Goal: Task Accomplishment & Management: Complete application form

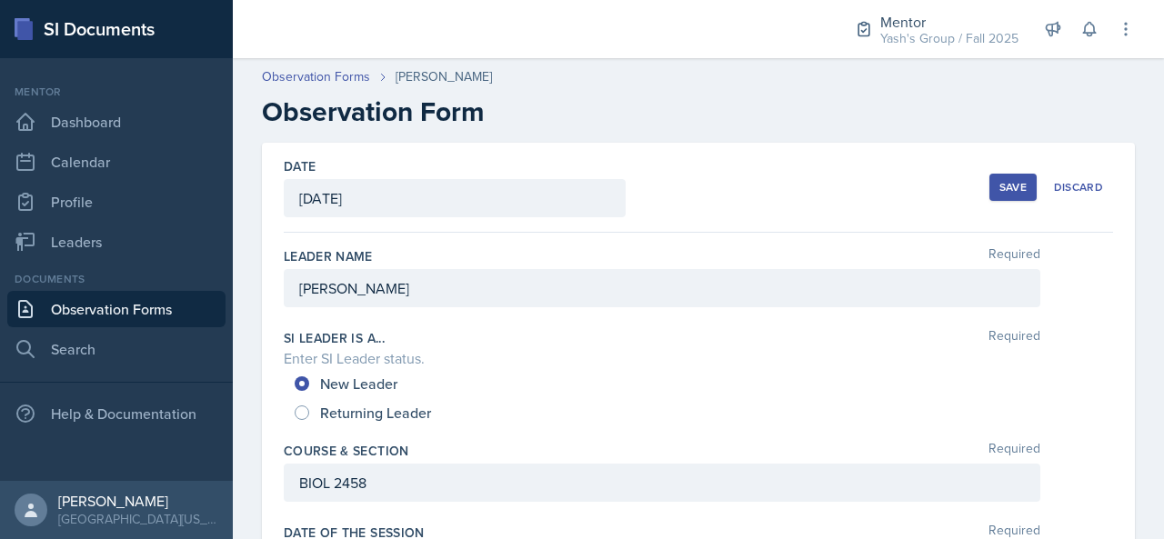
scroll to position [1055, 0]
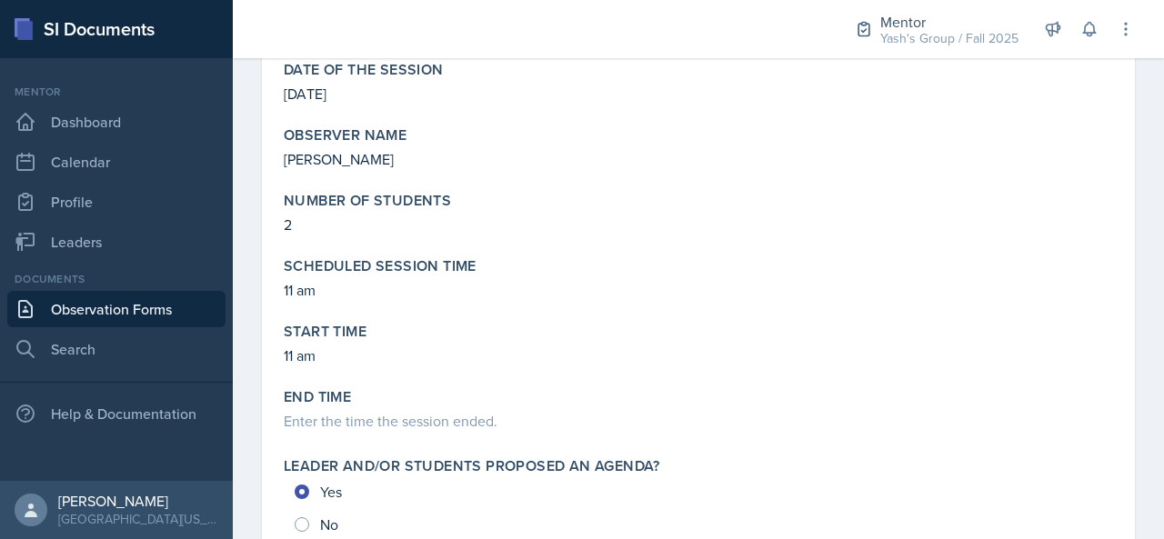
scroll to position [414, 0]
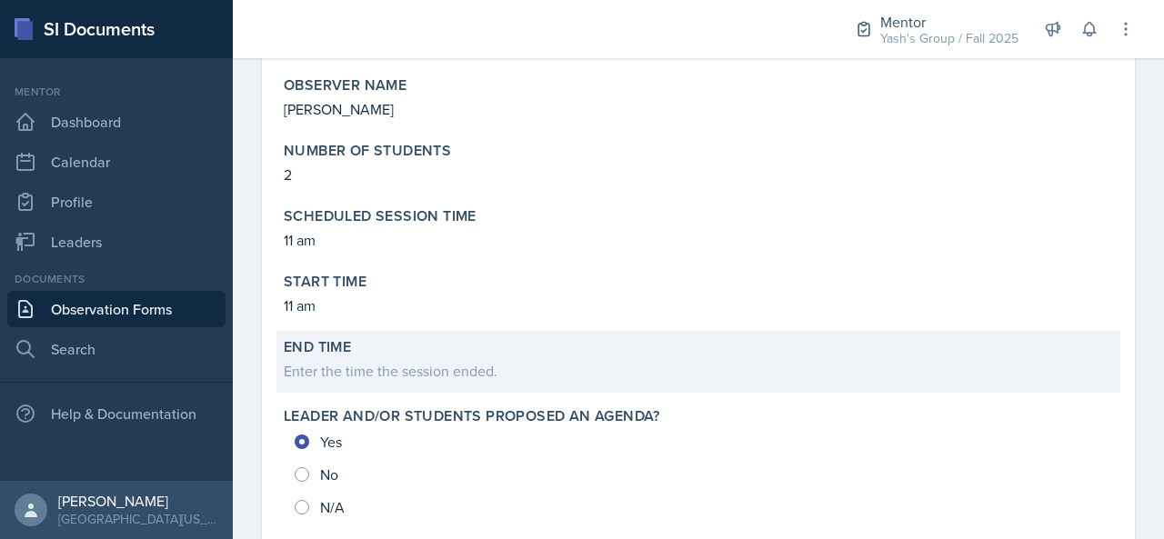
click at [368, 364] on div "Enter the time the session ended." at bounding box center [698, 371] width 829 height 22
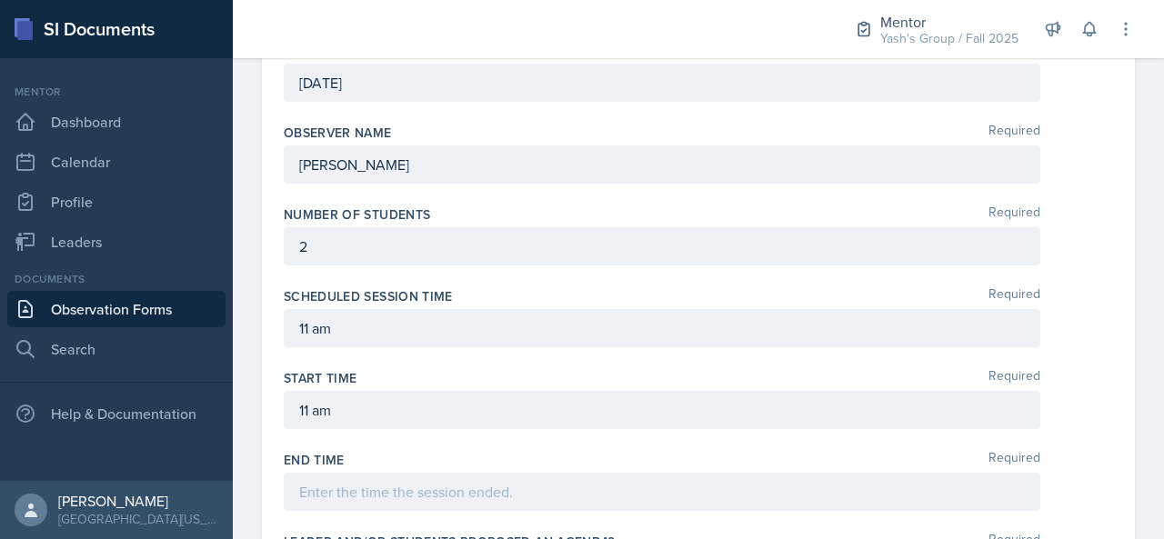
scroll to position [505, 0]
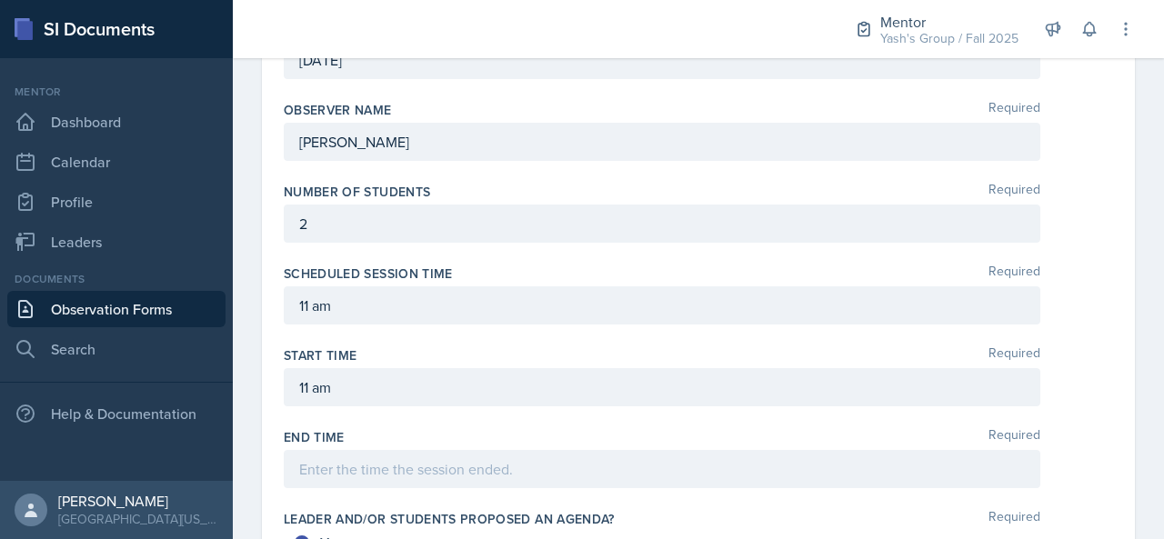
click at [348, 484] on div "End Time Required" at bounding box center [698, 462] width 829 height 82
click at [358, 470] on p at bounding box center [662, 469] width 726 height 22
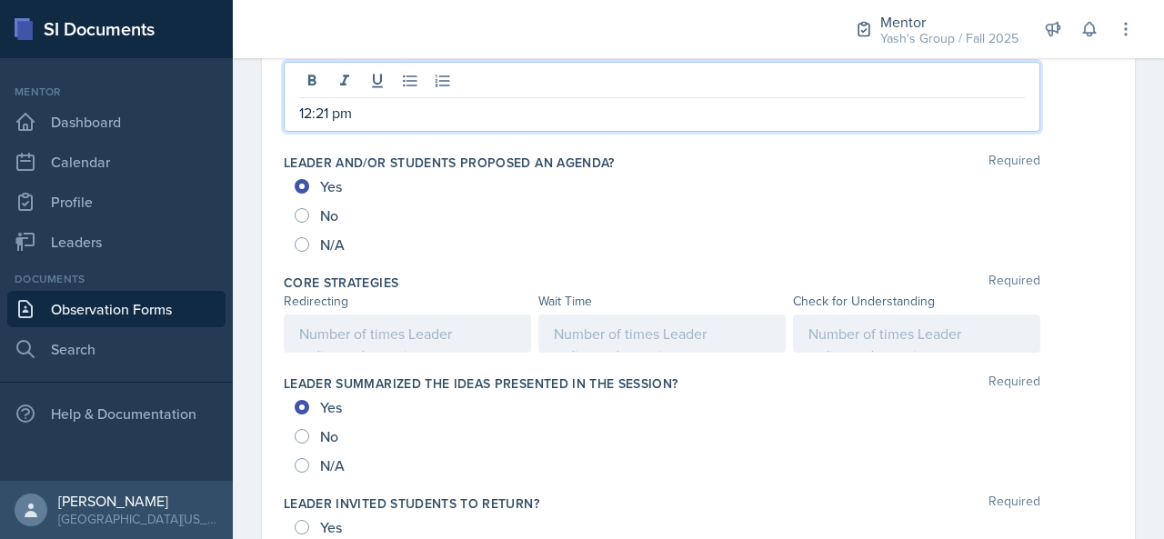
scroll to position [898, 0]
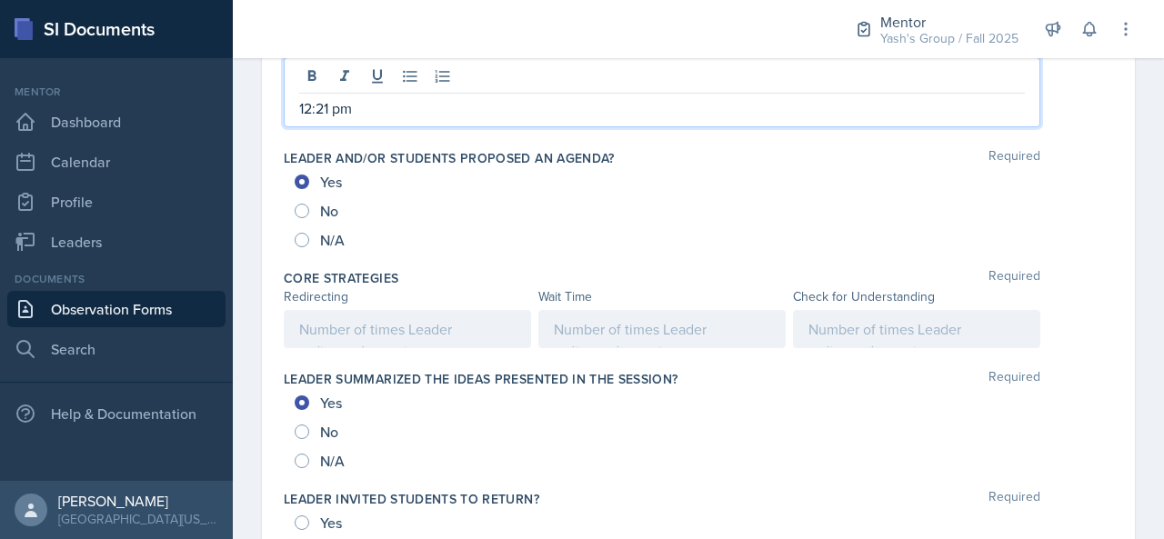
click at [435, 326] on p at bounding box center [407, 329] width 216 height 22
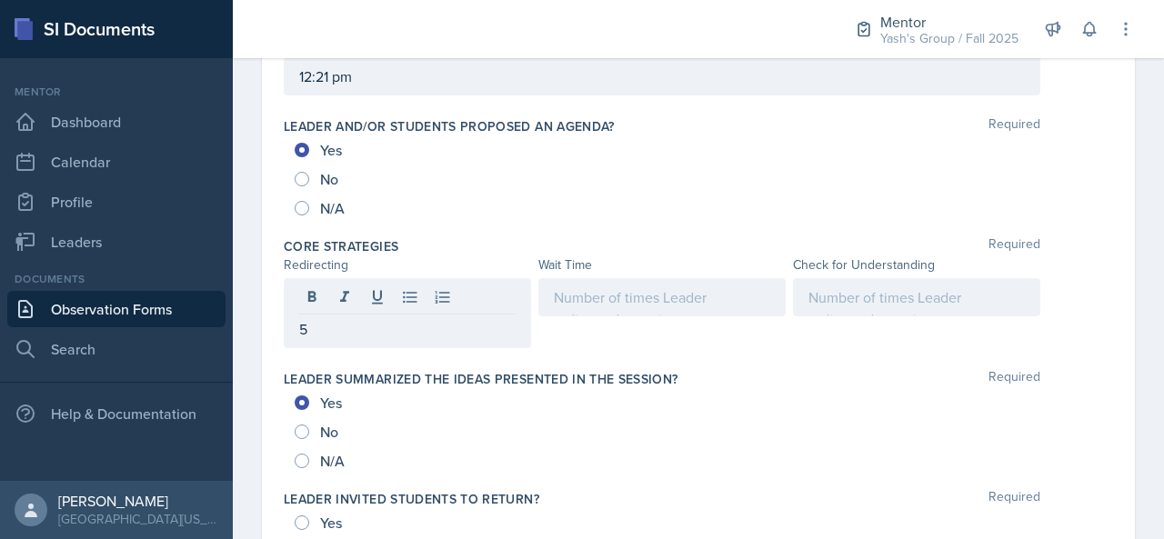
click at [665, 278] on div at bounding box center [661, 297] width 247 height 38
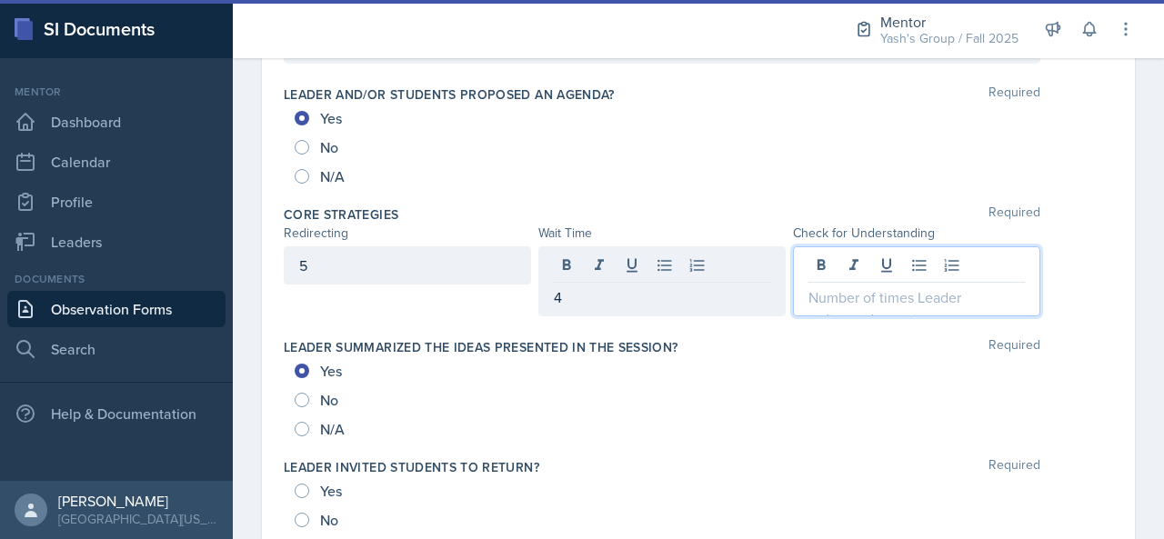
click at [878, 265] on div at bounding box center [916, 281] width 247 height 70
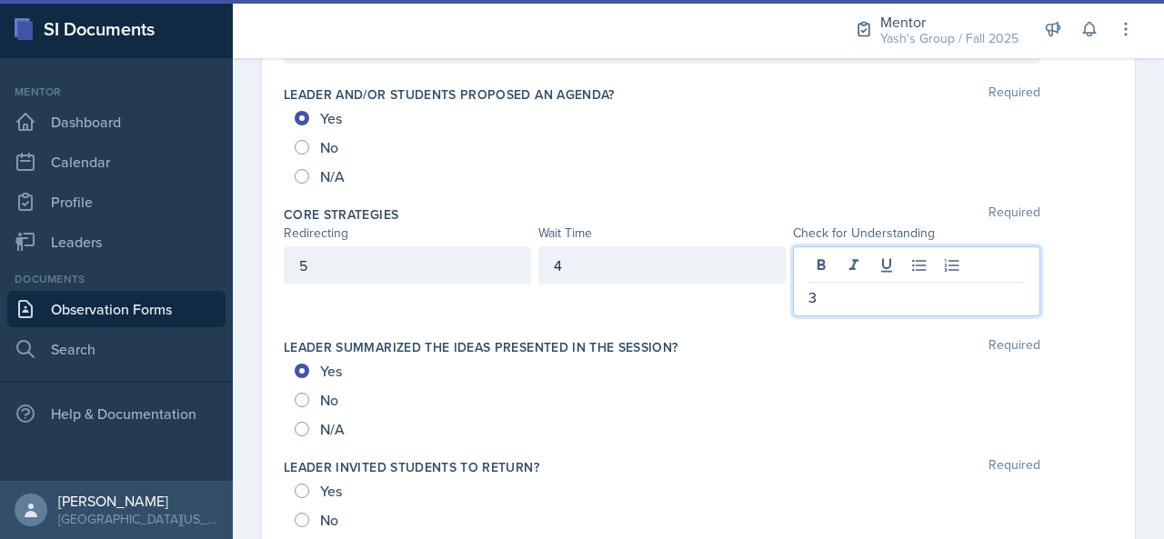
click at [1085, 182] on div "N/A" at bounding box center [699, 176] width 808 height 29
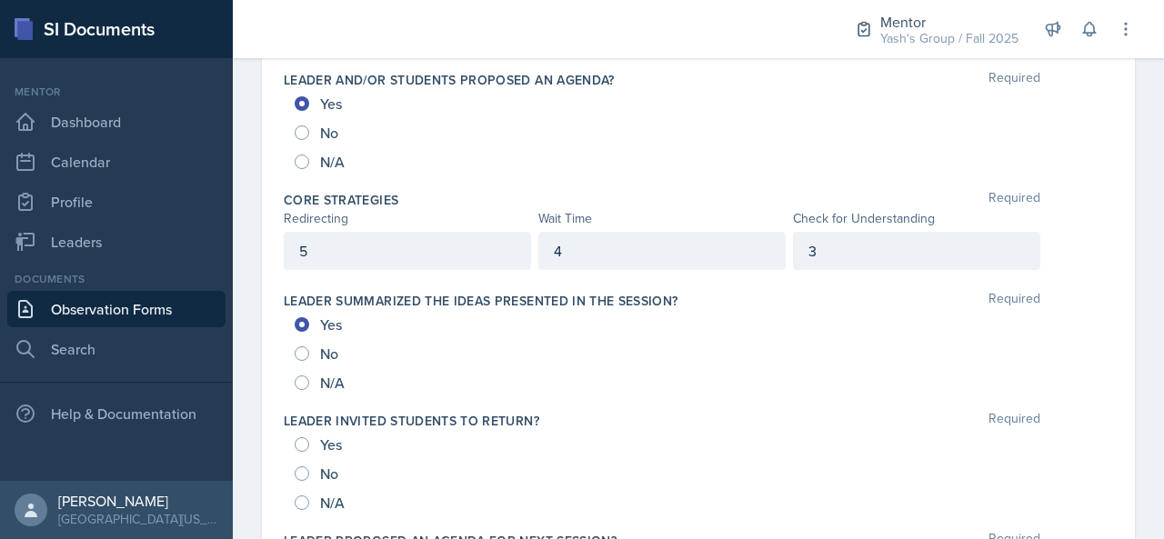
scroll to position [986, 0]
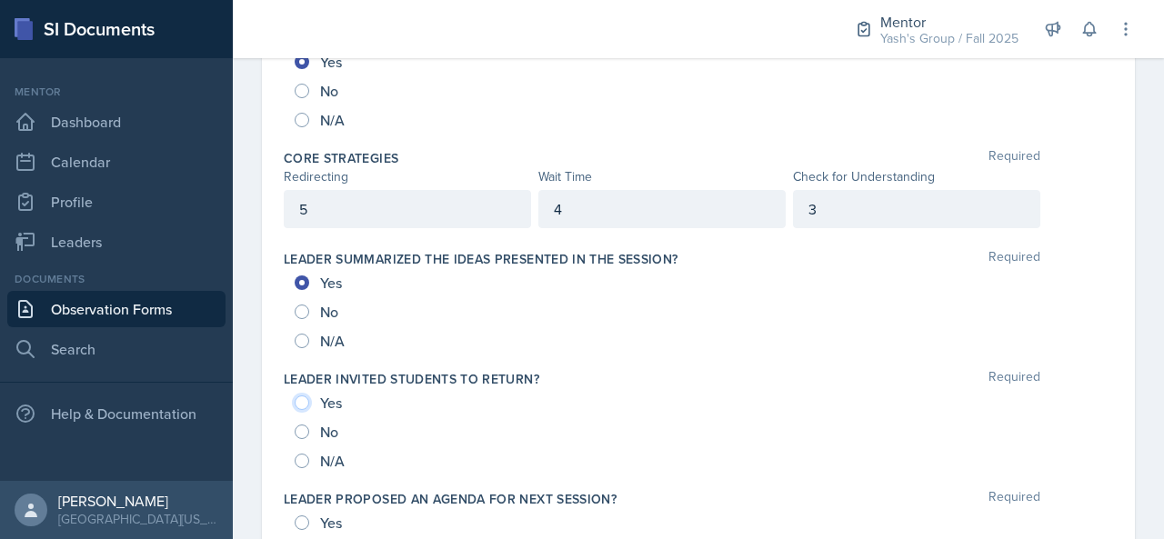
click at [300, 401] on input "Yes" at bounding box center [302, 403] width 15 height 15
radio input "true"
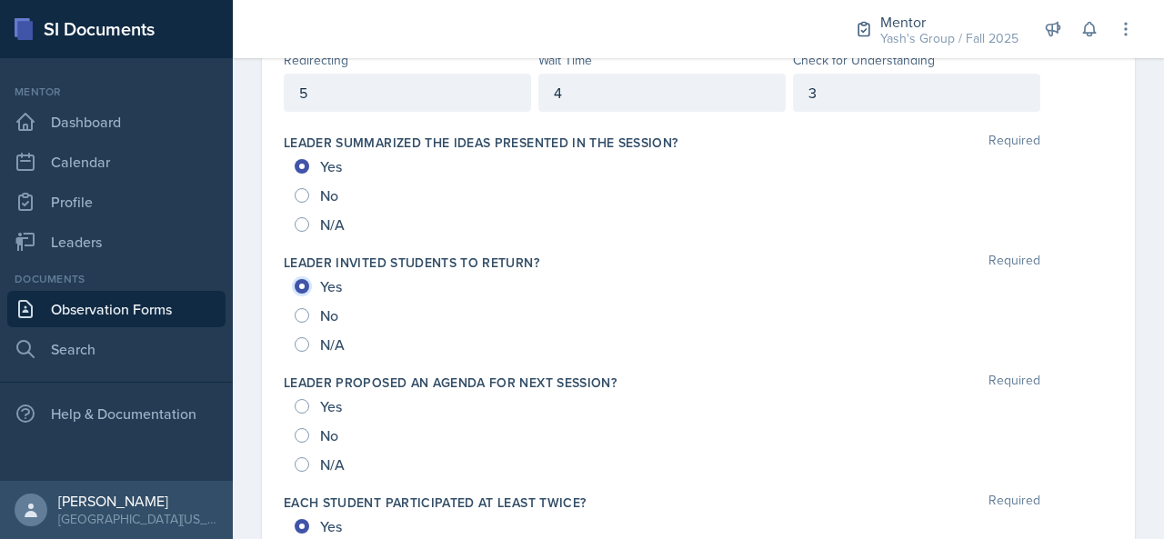
scroll to position [1104, 0]
click at [301, 427] on input "No" at bounding box center [302, 434] width 15 height 15
radio input "true"
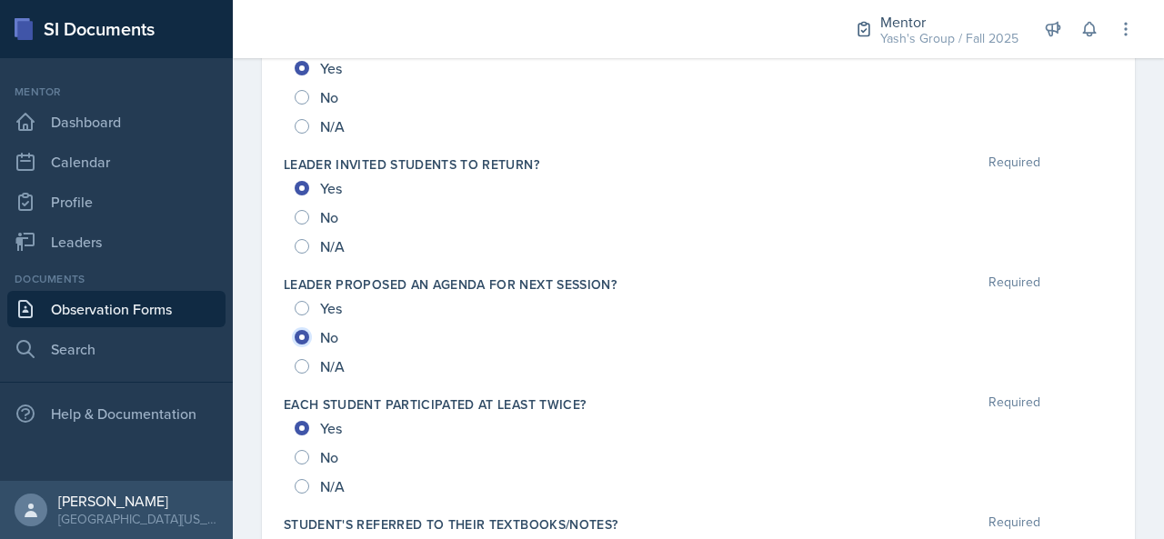
scroll to position [1202, 0]
click at [291, 311] on div "Yes No N/A" at bounding box center [698, 335] width 829 height 87
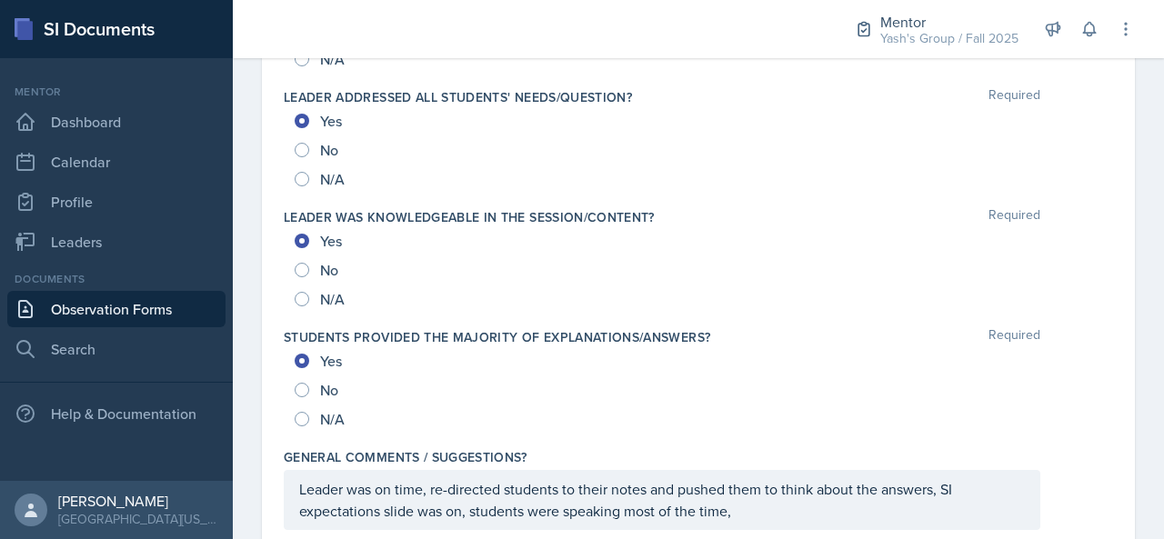
scroll to position [2044, 0]
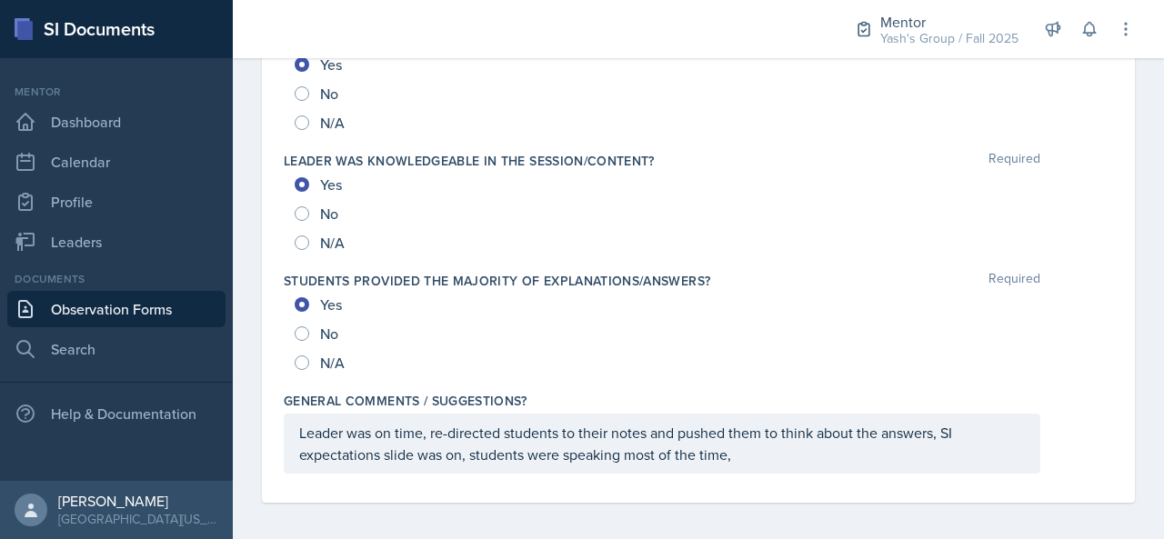
click at [427, 426] on p "Leader was on time, re-directed students to their notes and pushed them to thin…" at bounding box center [662, 444] width 726 height 44
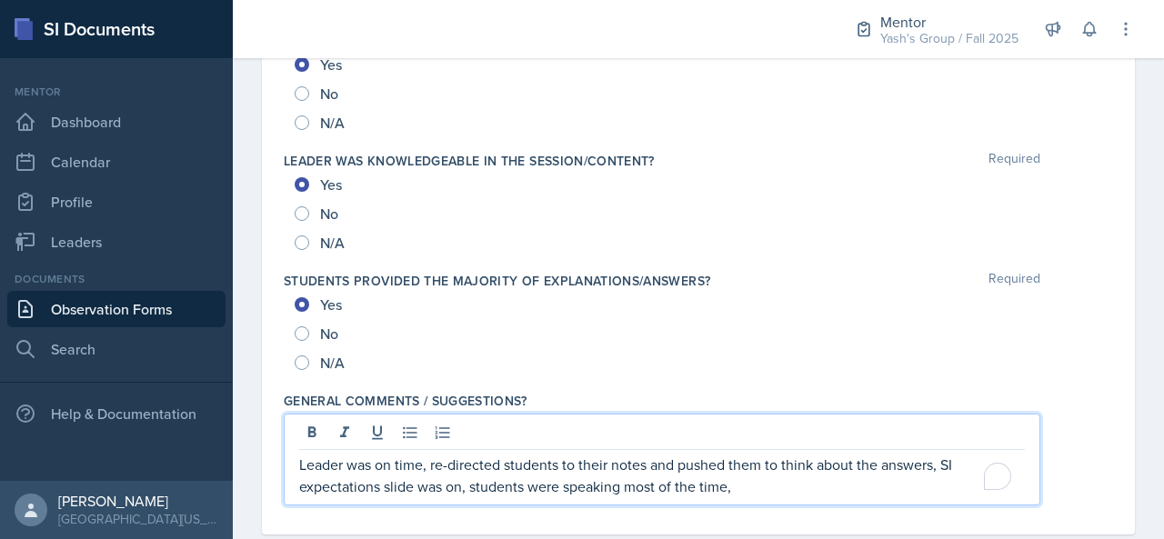
scroll to position [2075, 0]
